Goal: Task Accomplishment & Management: Manage account settings

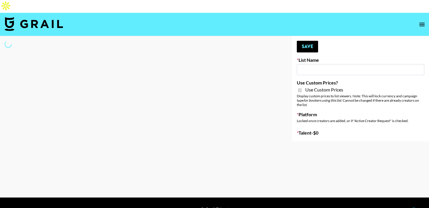
type input "Pretti Make-Up AI Assistant"
checkbox input "true"
select select "Brand"
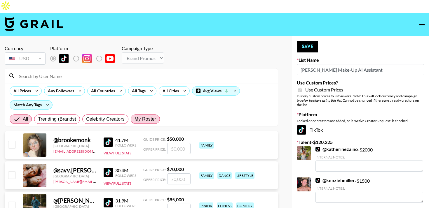
click at [137, 116] on span "My Roster" at bounding box center [146, 119] width 22 height 7
click at [135, 119] on input "My Roster" at bounding box center [135, 119] width 0 height 0
radio input "true"
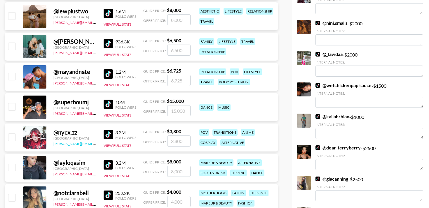
scroll to position [269, 0]
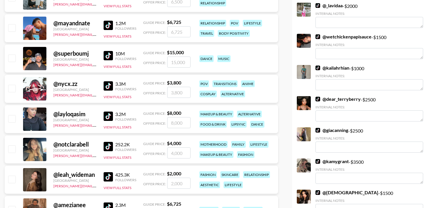
click at [12, 115] on input "checkbox" at bounding box center [11, 118] width 7 height 7
checkbox input "true"
drag, startPoint x: 187, startPoint y: 111, endPoint x: 157, endPoint y: 111, distance: 30.1
click at [159, 117] on div "Offer Price: 8000" at bounding box center [166, 122] width 47 height 11
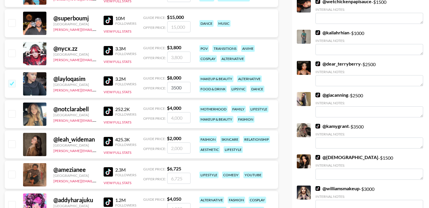
scroll to position [304, 0]
type input "3500"
click at [179, 142] on input "number" at bounding box center [178, 147] width 23 height 11
checkbox input "true"
type input "1500"
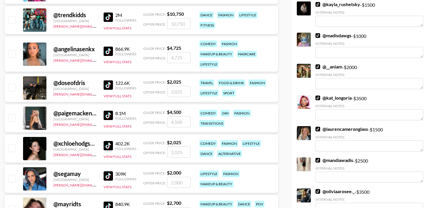
scroll to position [561, 0]
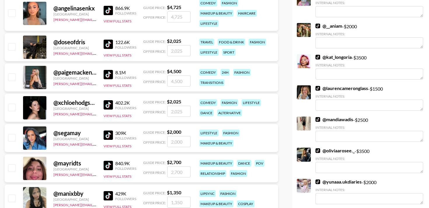
click at [173, 135] on div "@ segamay United States ahmed@grail-talent.com 309K Followers View Full Stats G…" at bounding box center [141, 138] width 273 height 28
click at [173, 136] on input "number" at bounding box center [178, 141] width 23 height 11
type input "1"
checkbox input "true"
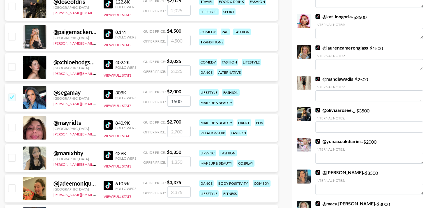
type input "1500"
click at [183, 156] on input "number" at bounding box center [178, 161] width 23 height 11
type input "1"
checkbox input "true"
type input "1300"
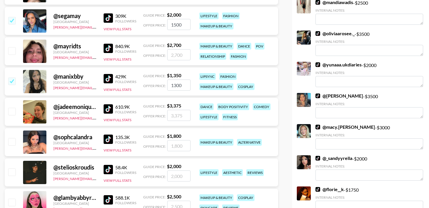
scroll to position [686, 0]
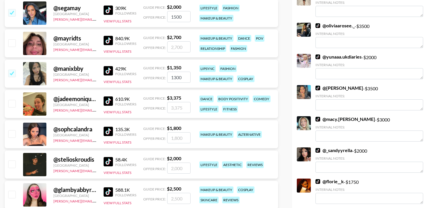
click at [174, 132] on input "number" at bounding box center [178, 137] width 23 height 11
checkbox input "true"
type input "1500"
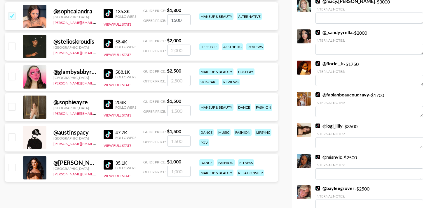
scroll to position [818, 0]
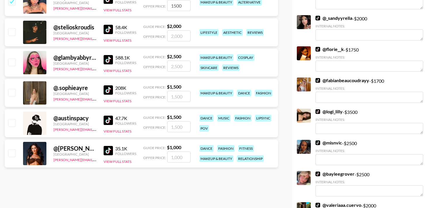
click at [172, 91] on input "number" at bounding box center [178, 96] width 23 height 11
type input "1"
checkbox input "true"
type input "1000"
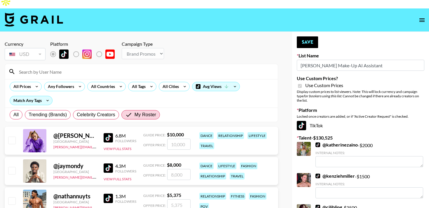
scroll to position [5, 0]
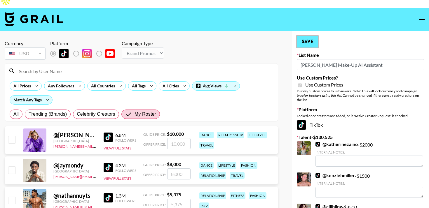
click at [303, 36] on button "Save" at bounding box center [307, 42] width 21 height 12
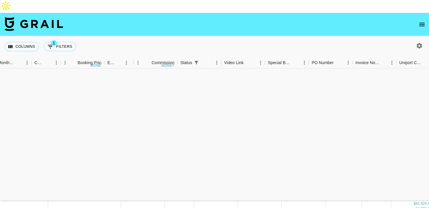
scroll to position [159, 330]
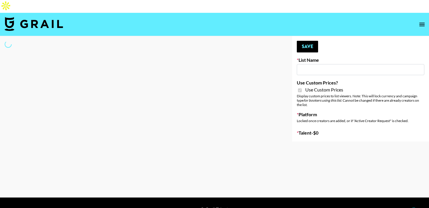
select select "Brand"
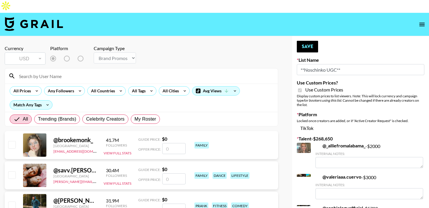
type input "**Noschinko UGC**"
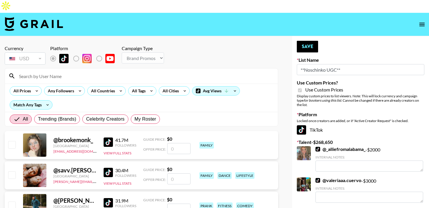
checkbox input "true"
click at [143, 116] on span "My Roster" at bounding box center [146, 119] width 22 height 7
click at [135, 119] on input "My Roster" at bounding box center [135, 119] width 0 height 0
radio input "true"
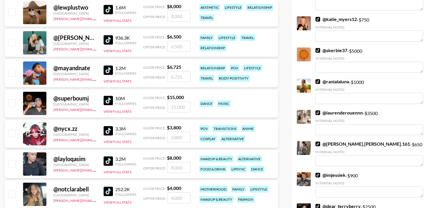
scroll to position [232, 0]
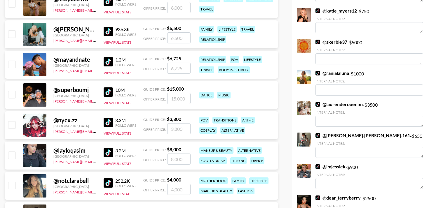
click at [11, 152] on input "checkbox" at bounding box center [11, 155] width 7 height 7
checkbox input "true"
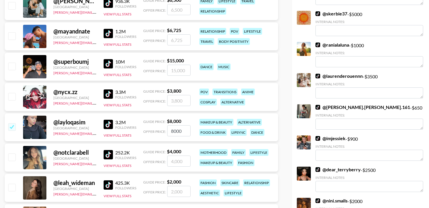
drag, startPoint x: 186, startPoint y: 119, endPoint x: 148, endPoint y: 119, distance: 37.9
click at [150, 125] on div "Offer Price: 8000" at bounding box center [166, 130] width 47 height 11
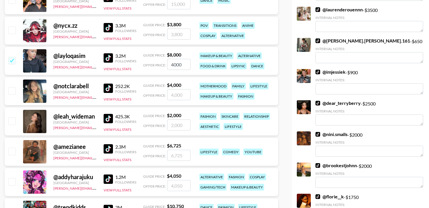
scroll to position [328, 0]
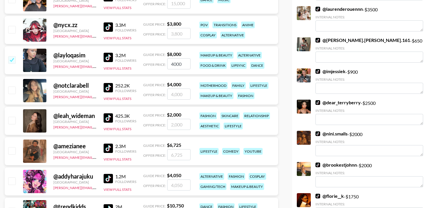
type input "4000"
click at [13, 117] on input "checkbox" at bounding box center [11, 120] width 7 height 7
checkbox input "true"
drag, startPoint x: 185, startPoint y: 113, endPoint x: 148, endPoint y: 113, distance: 36.8
click at [148, 119] on div "Offer Price: 2000" at bounding box center [166, 124] width 47 height 11
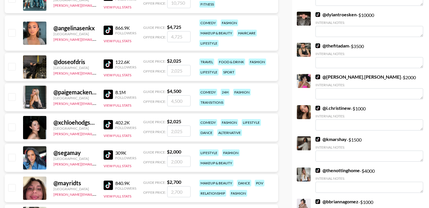
scroll to position [598, 0]
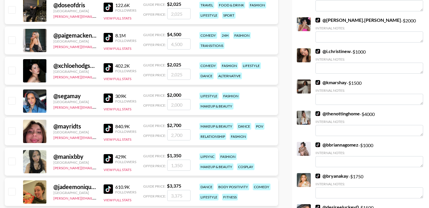
type input "1500"
click at [11, 97] on input "checkbox" at bounding box center [11, 100] width 7 height 7
checkbox input "true"
drag, startPoint x: 186, startPoint y: 92, endPoint x: 133, endPoint y: 90, distance: 52.6
click at [133, 90] on div "@ segamay United States ahmed@grail-talent.com 309K Followers View Full Stats G…" at bounding box center [141, 101] width 273 height 28
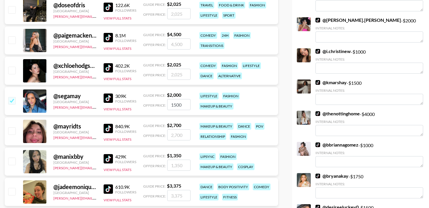
type input "1500"
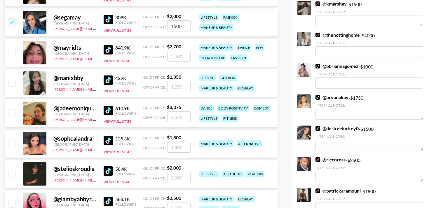
scroll to position [677, 0]
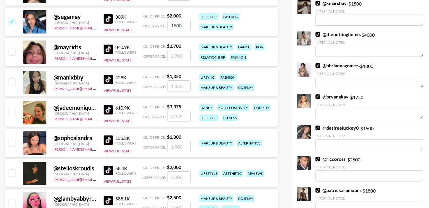
click at [13, 78] on input "checkbox" at bounding box center [11, 81] width 7 height 7
checkbox input "true"
type input "1350"
click at [187, 81] on input "1350" at bounding box center [178, 86] width 23 height 11
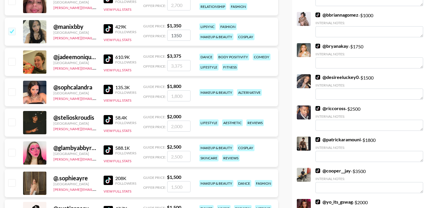
scroll to position [717, 0]
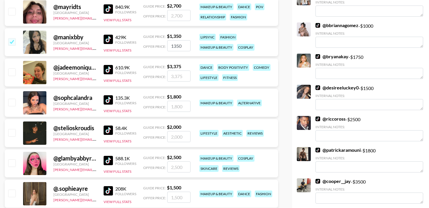
click at [12, 38] on input "checkbox" at bounding box center [11, 41] width 7 height 7
checkbox input "false"
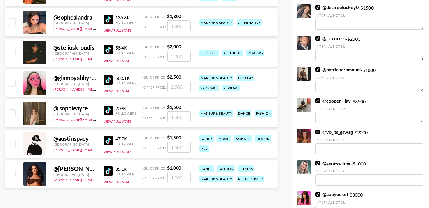
scroll to position [802, 0]
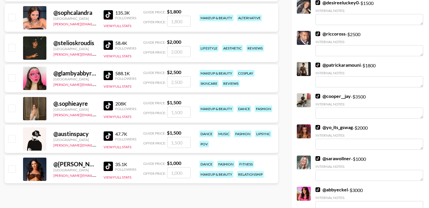
click at [10, 105] on input "checkbox" at bounding box center [11, 108] width 7 height 7
checkbox input "true"
click at [186, 107] on input "1500" at bounding box center [178, 112] width 23 height 11
type input "1000"
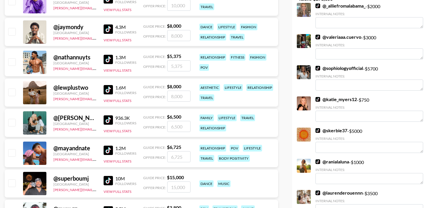
scroll to position [0, 0]
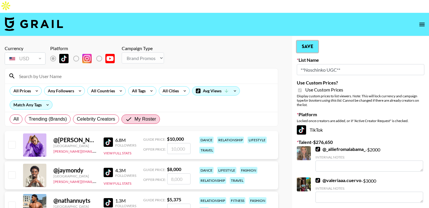
click at [301, 41] on button "Save" at bounding box center [307, 47] width 21 height 12
